Goal: Task Accomplishment & Management: Complete application form

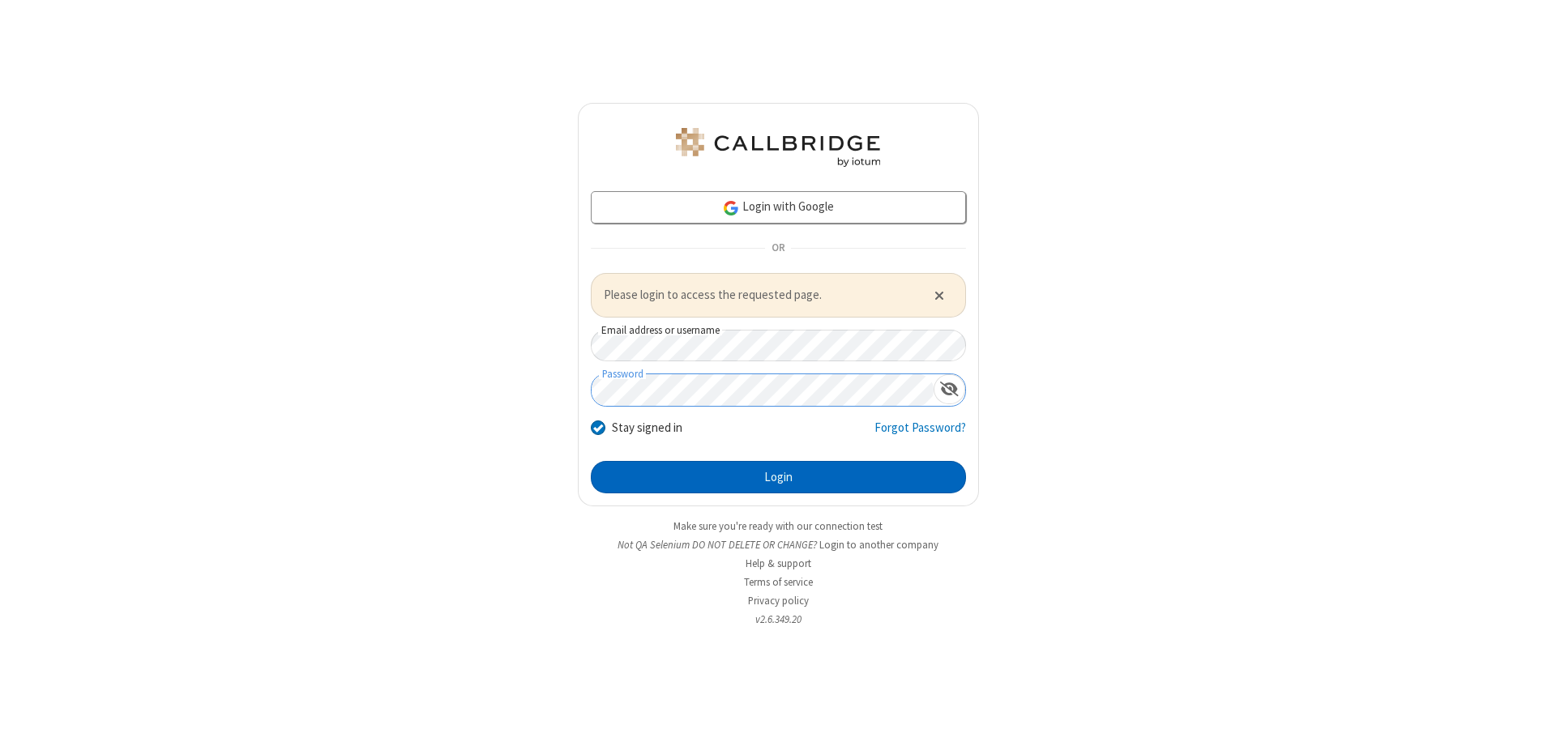
click at [778, 476] on button "Login" at bounding box center [778, 477] width 375 height 32
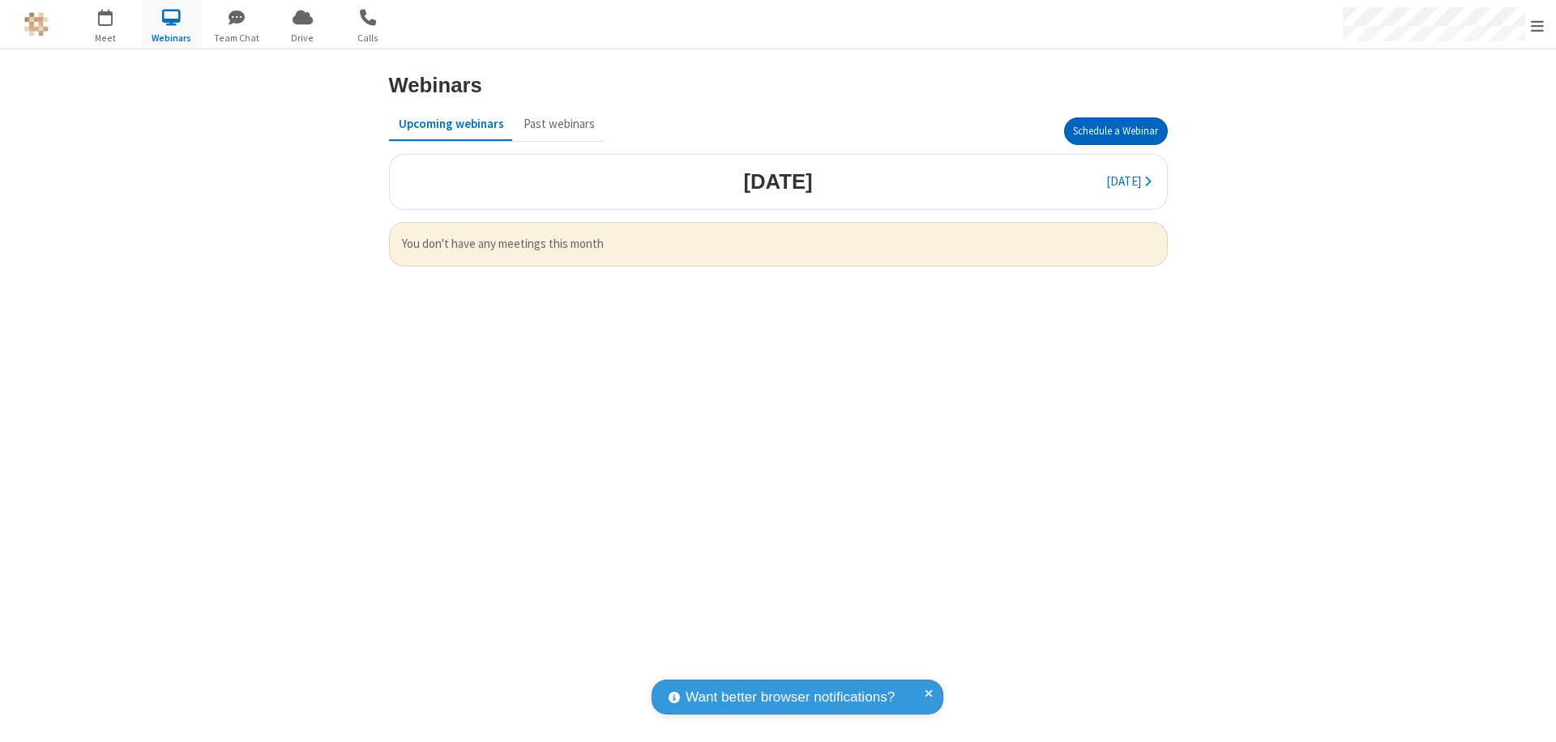
click at [1115, 131] on button "Schedule a Webinar" at bounding box center [1116, 131] width 104 height 28
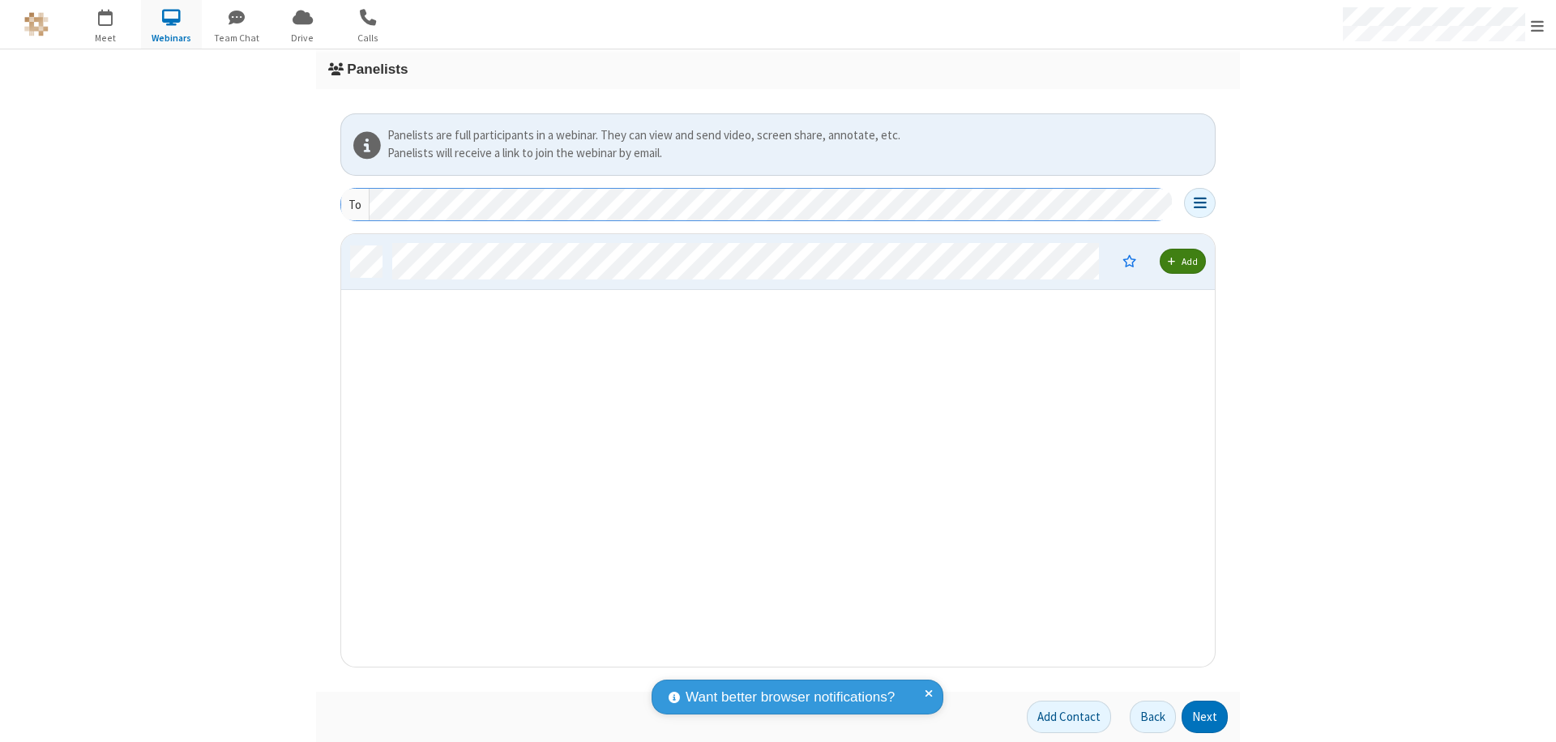
scroll to position [420, 861]
click at [1205, 717] on button "Next" at bounding box center [1204, 717] width 46 height 32
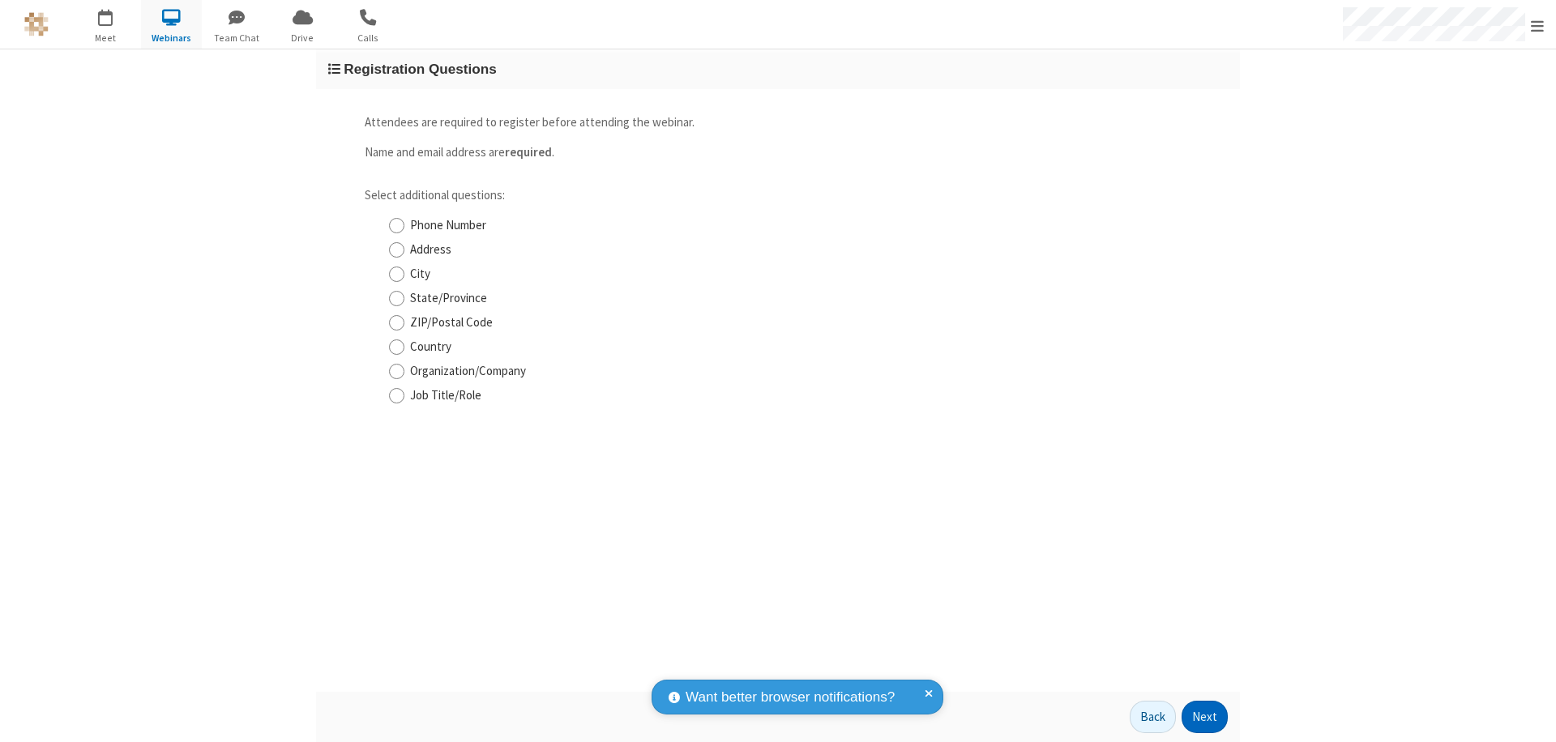
click at [396, 225] on input "Phone Number" at bounding box center [396, 225] width 15 height 17
checkbox input "true"
click at [1205, 717] on button "Next" at bounding box center [1204, 717] width 46 height 32
